Goal: Check status

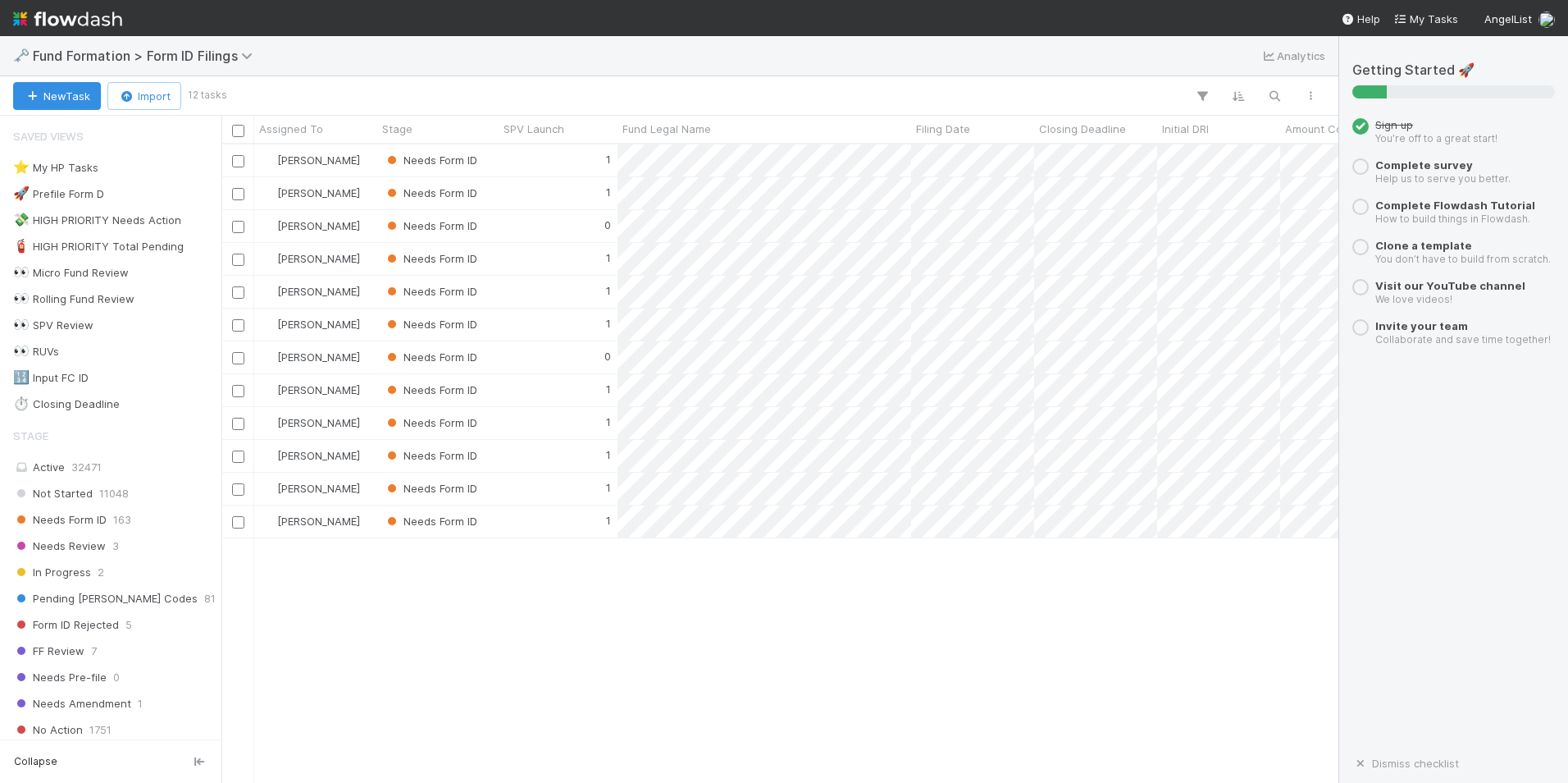
scroll to position [626, 1105]
click at [426, 603] on div "Novia Bautista Needs Form ID 1 8/14/25, 2:55:35 AM 8/21/25, 7:32:58 PM Novia Ba…" at bounding box center [779, 463] width 1117 height 638
click at [822, 659] on div "Novia Bautista Needs Form ID 1 8/14/25, 2:55:35 AM 8/21/25, 7:32:58 PM Novia Ba…" at bounding box center [779, 463] width 1117 height 638
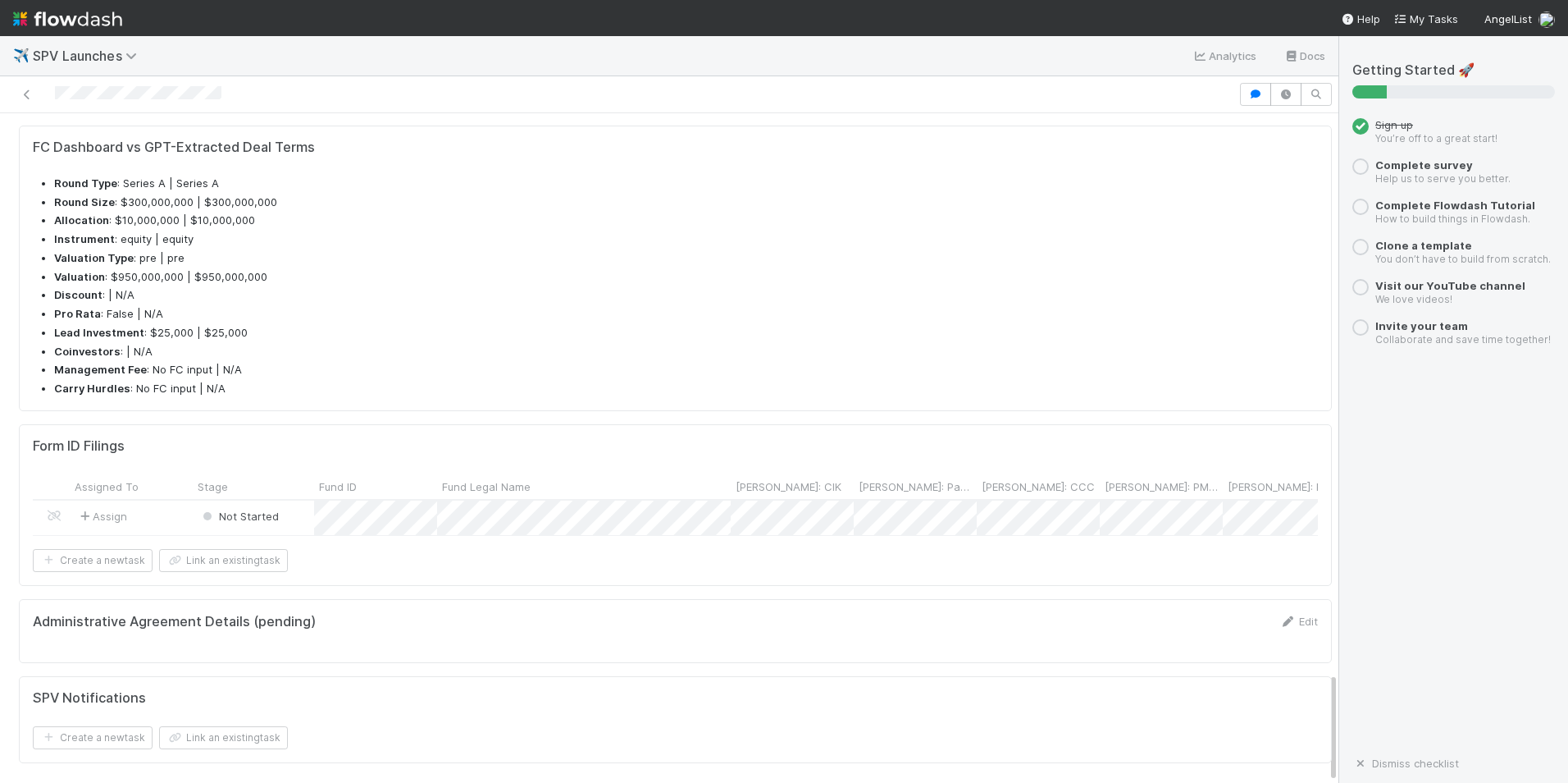
scroll to position [12, 0]
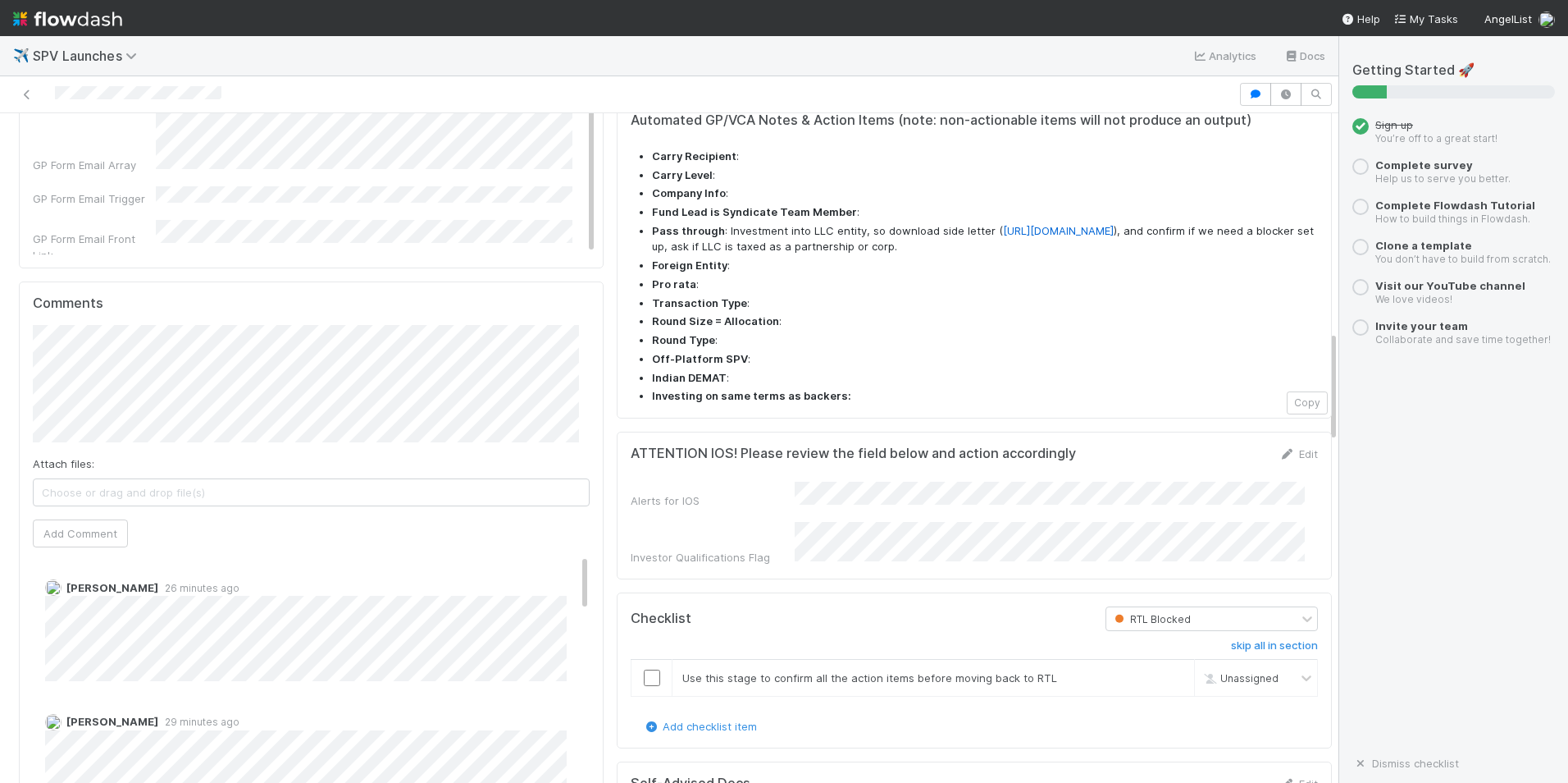
scroll to position [1312, 0]
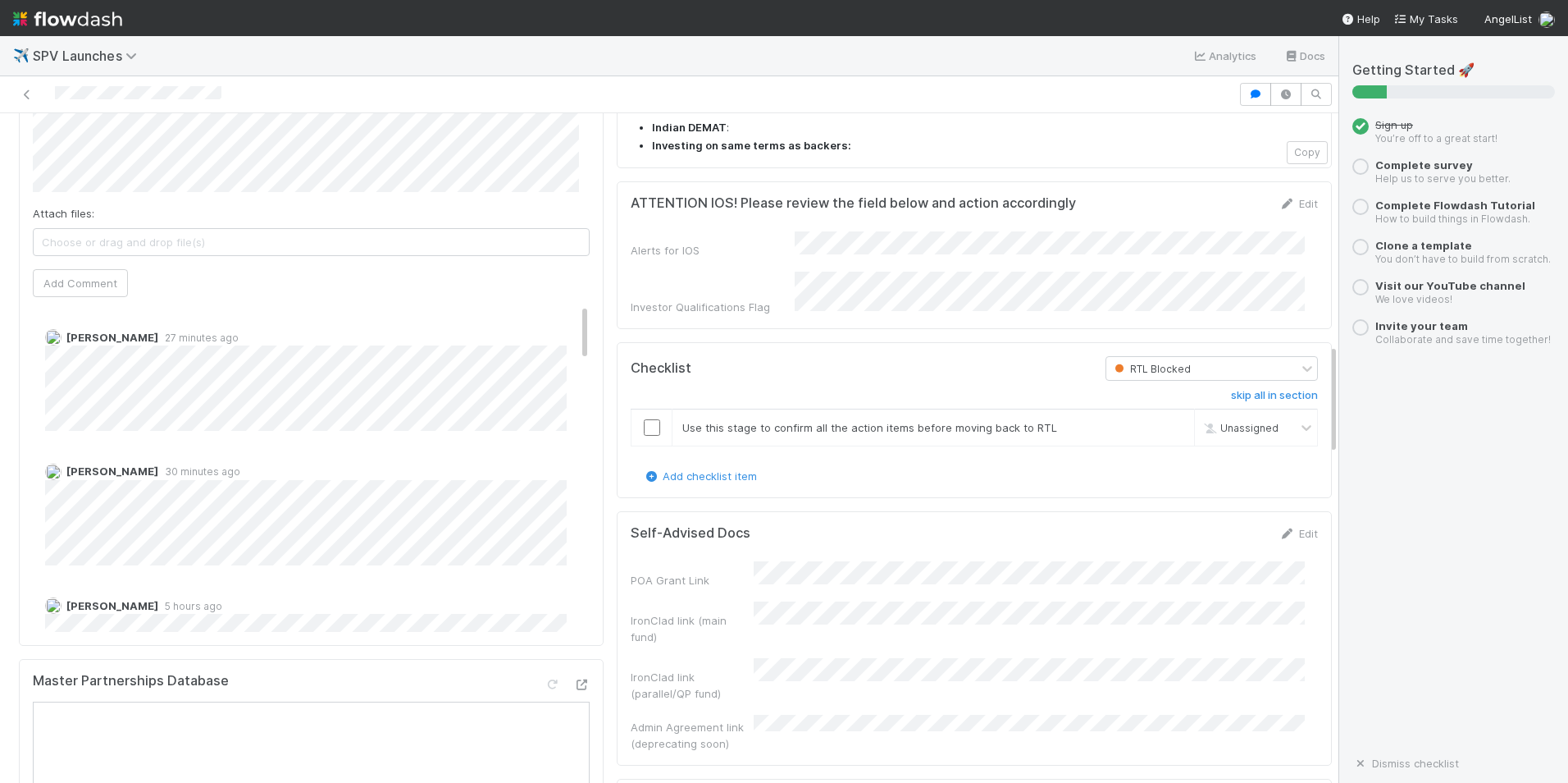
scroll to position [2593, 0]
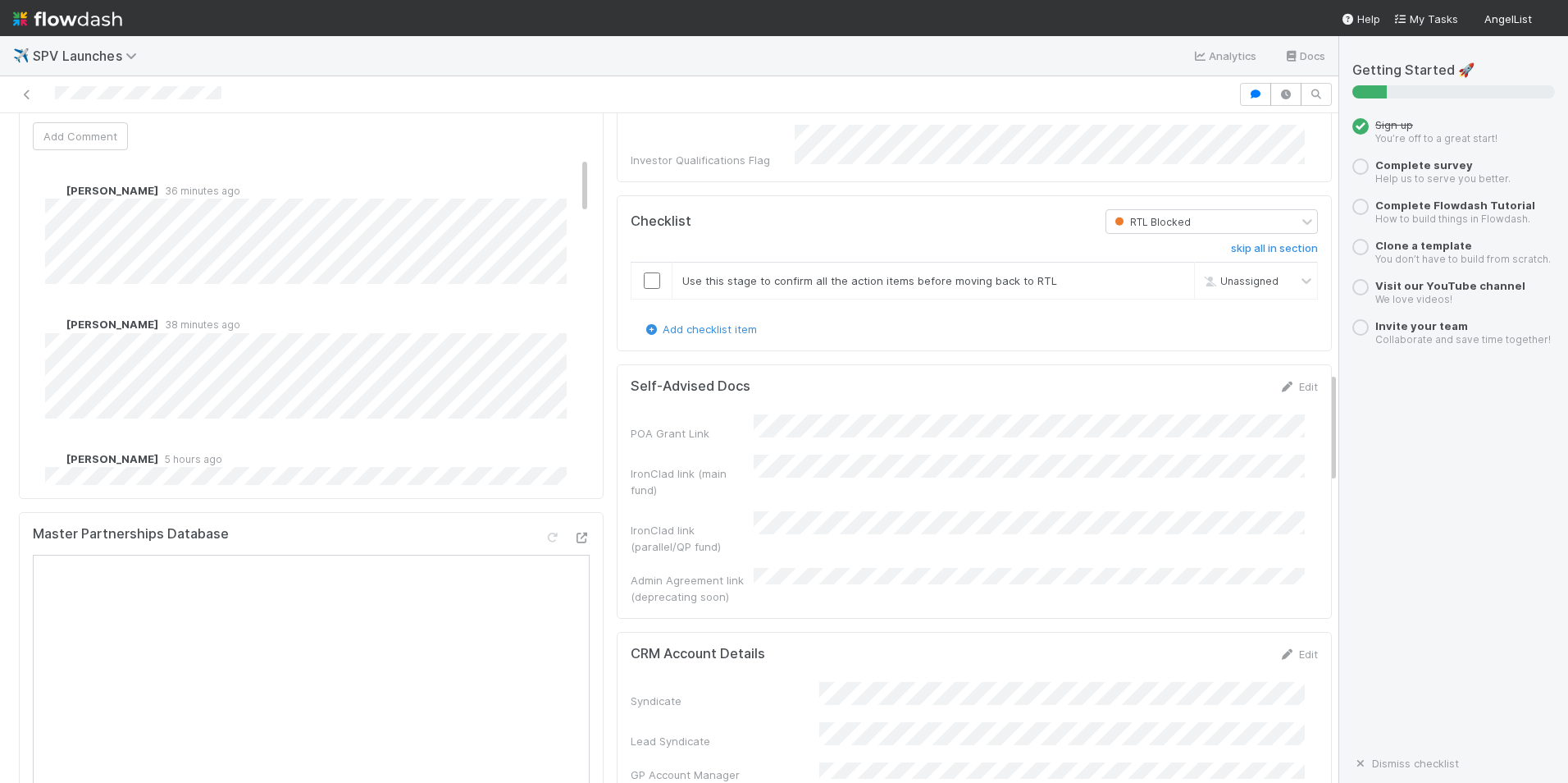
scroll to position [1559, 0]
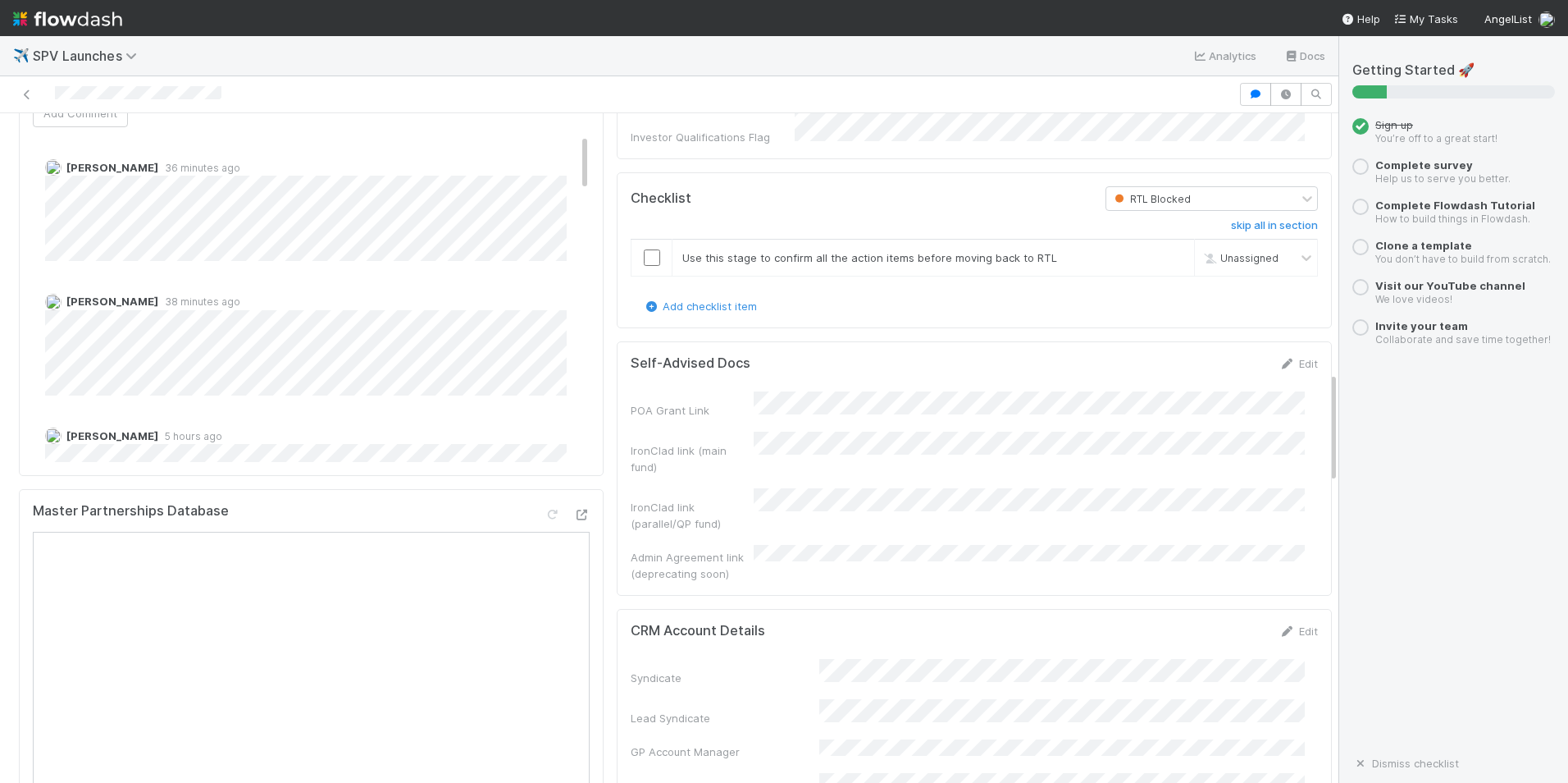
click at [1016, 391] on div "POA Grant Link IronClad link (main fund) IronClad link (parallel/QP fund) Admin…" at bounding box center [974, 486] width 687 height 190
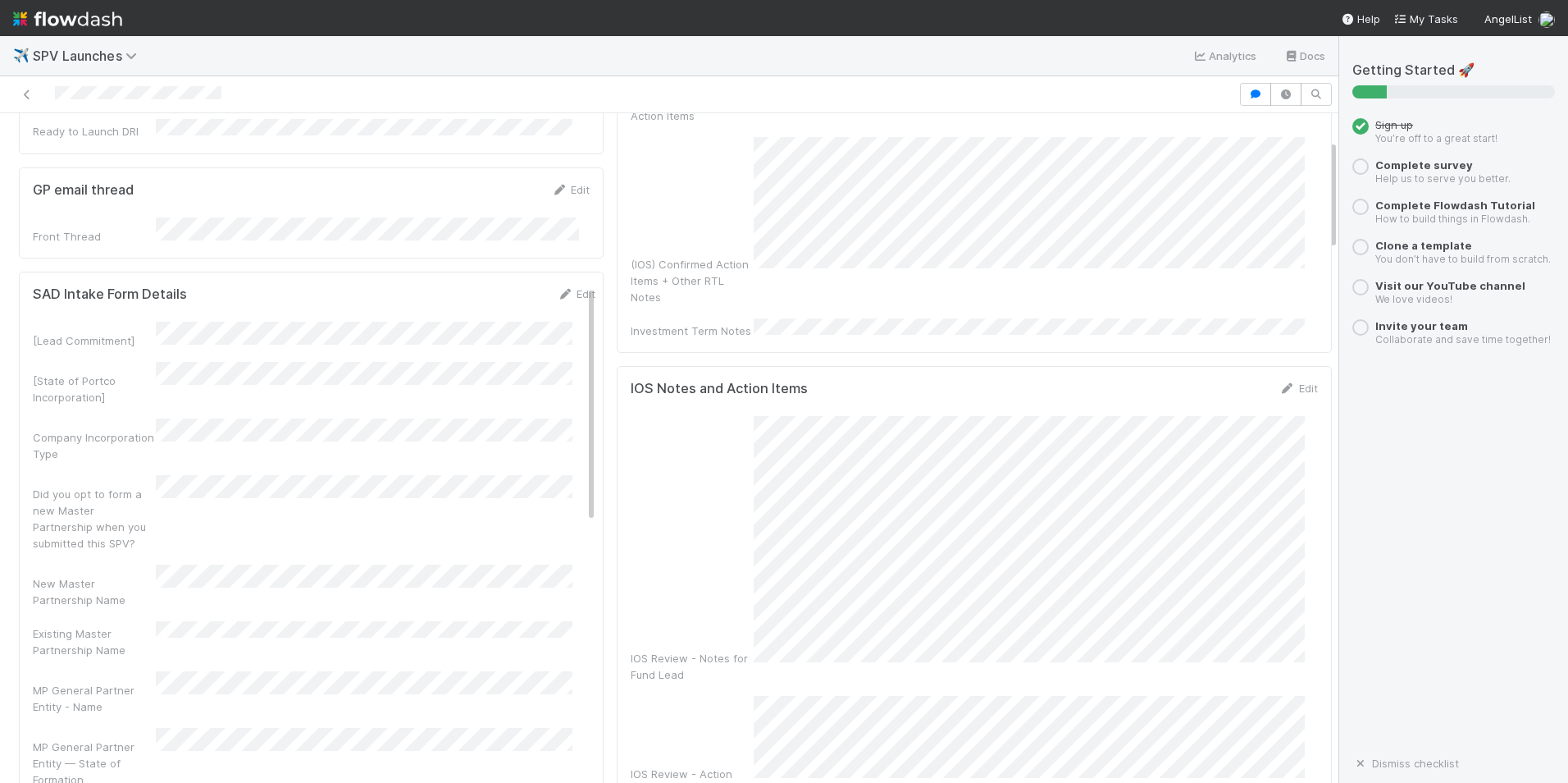
scroll to position [0, 0]
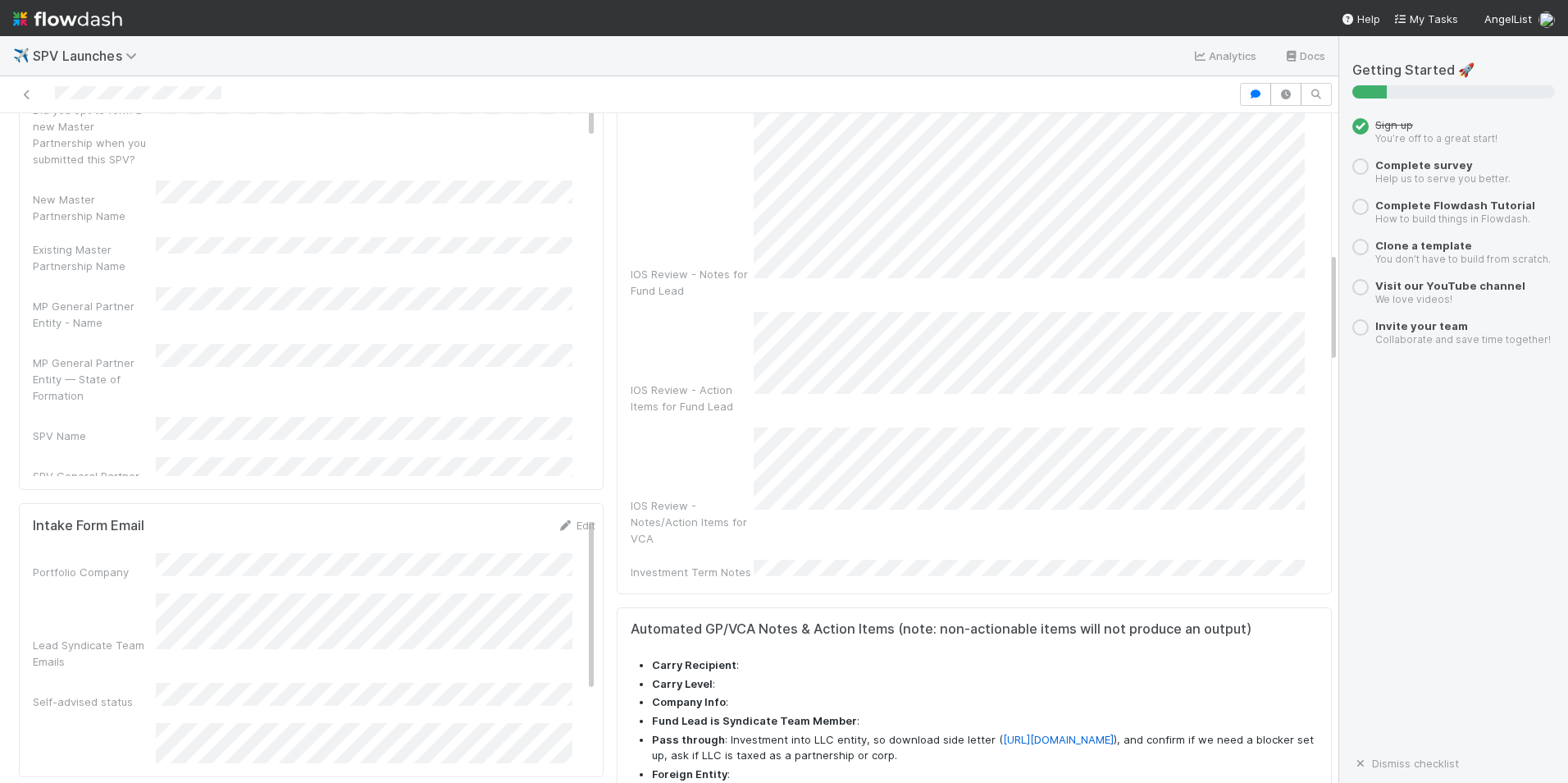
scroll to position [492, 0]
